Goal: Task Accomplishment & Management: Use online tool/utility

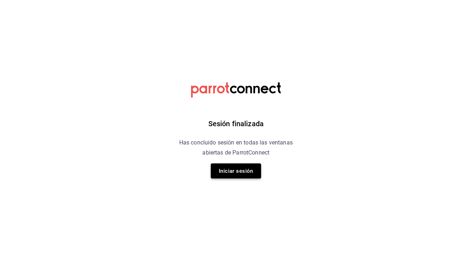
click at [234, 167] on button "Iniciar sesión" at bounding box center [236, 171] width 50 height 15
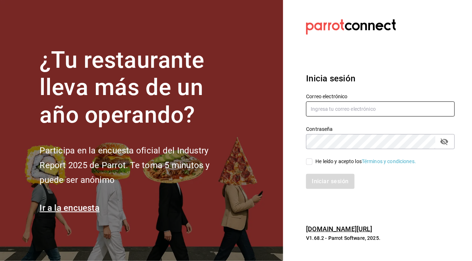
type input "chiprut_87@hotmail.com"
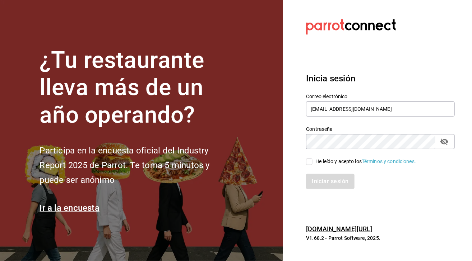
click at [308, 164] on input "He leído y acepto los Términos y condiciones." at bounding box center [309, 162] width 6 height 6
checkbox input "true"
click at [328, 178] on button "Iniciar sesión" at bounding box center [330, 181] width 49 height 15
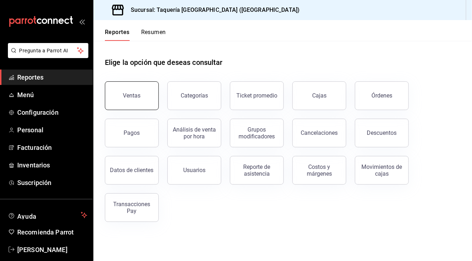
click at [132, 101] on button "Ventas" at bounding box center [132, 95] width 54 height 29
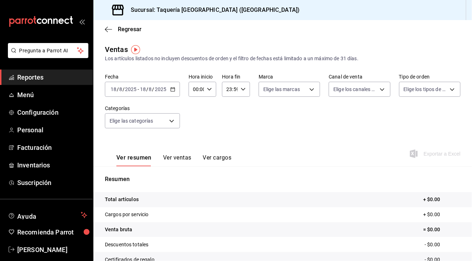
click at [173, 89] on icon "button" at bounding box center [172, 89] width 5 height 5
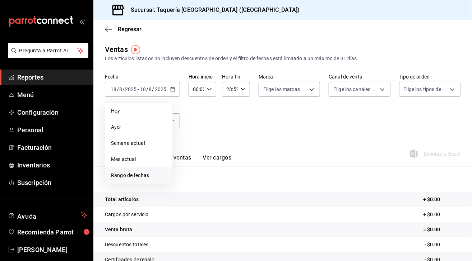
click at [151, 179] on span "Rango de fechas" at bounding box center [139, 176] width 56 height 8
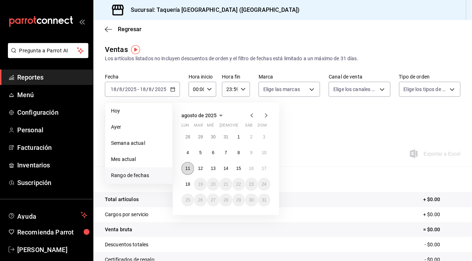
click at [189, 166] on abbr "11" at bounding box center [187, 168] width 5 height 5
click at [263, 165] on button "17" at bounding box center [264, 168] width 13 height 13
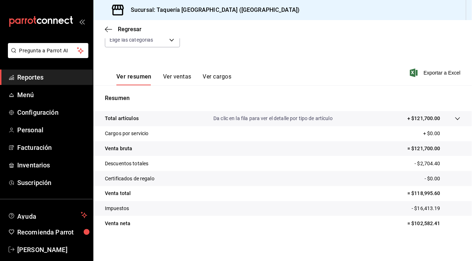
scroll to position [81, 0]
